Goal: Find specific fact: Find specific fact

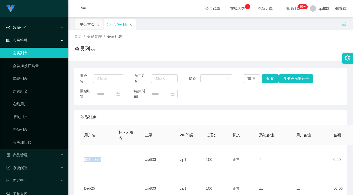
scroll to position [80, 0]
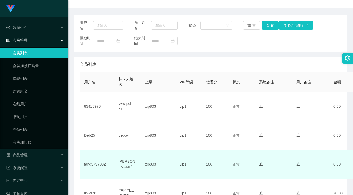
click at [95, 164] on td "fang3797802" at bounding box center [97, 164] width 35 height 29
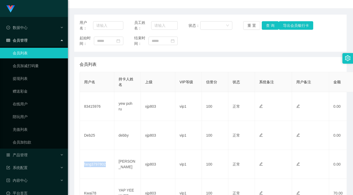
copy td "fang3797802"
